Goal: Find specific page/section: Find specific page/section

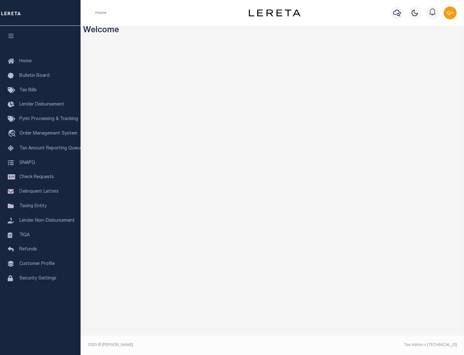
click at [40, 235] on link "TIQA" at bounding box center [40, 235] width 81 height 15
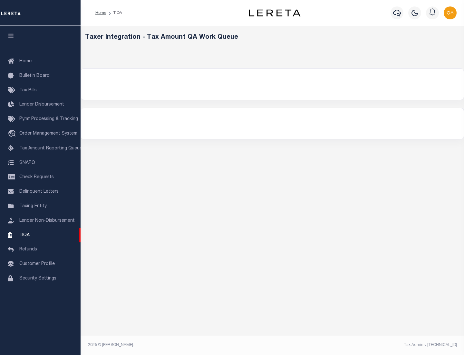
select select "200"
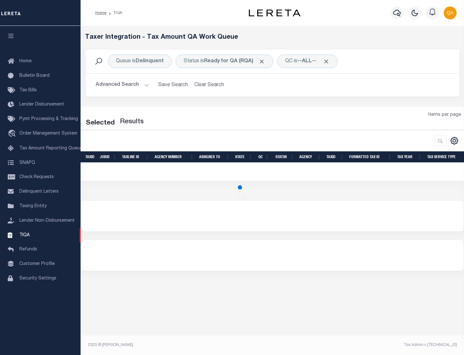
select select "200"
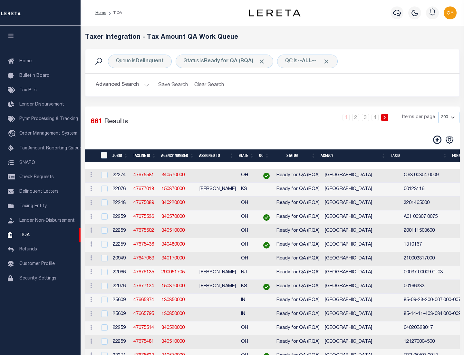
click at [264, 61] on span "Click to Remove" at bounding box center [262, 61] width 7 height 7
